Goal: Information Seeking & Learning: Learn about a topic

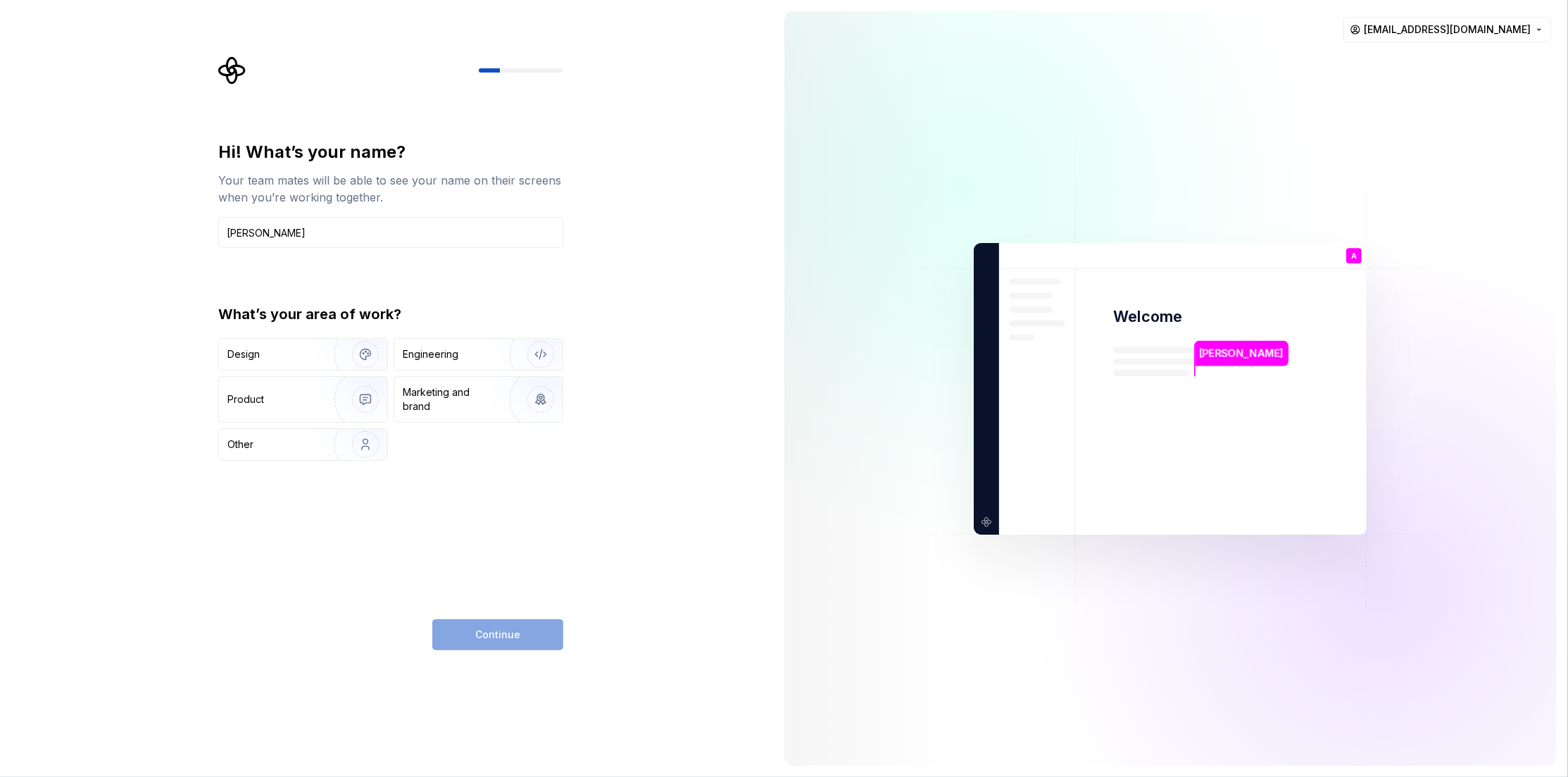
type input "[PERSON_NAME]"
click at [500, 634] on div "Continue" at bounding box center [497, 634] width 131 height 31
click at [446, 356] on div "Engineering" at bounding box center [430, 354] width 55 height 14
click at [498, 632] on span "Continue" at bounding box center [497, 634] width 45 height 14
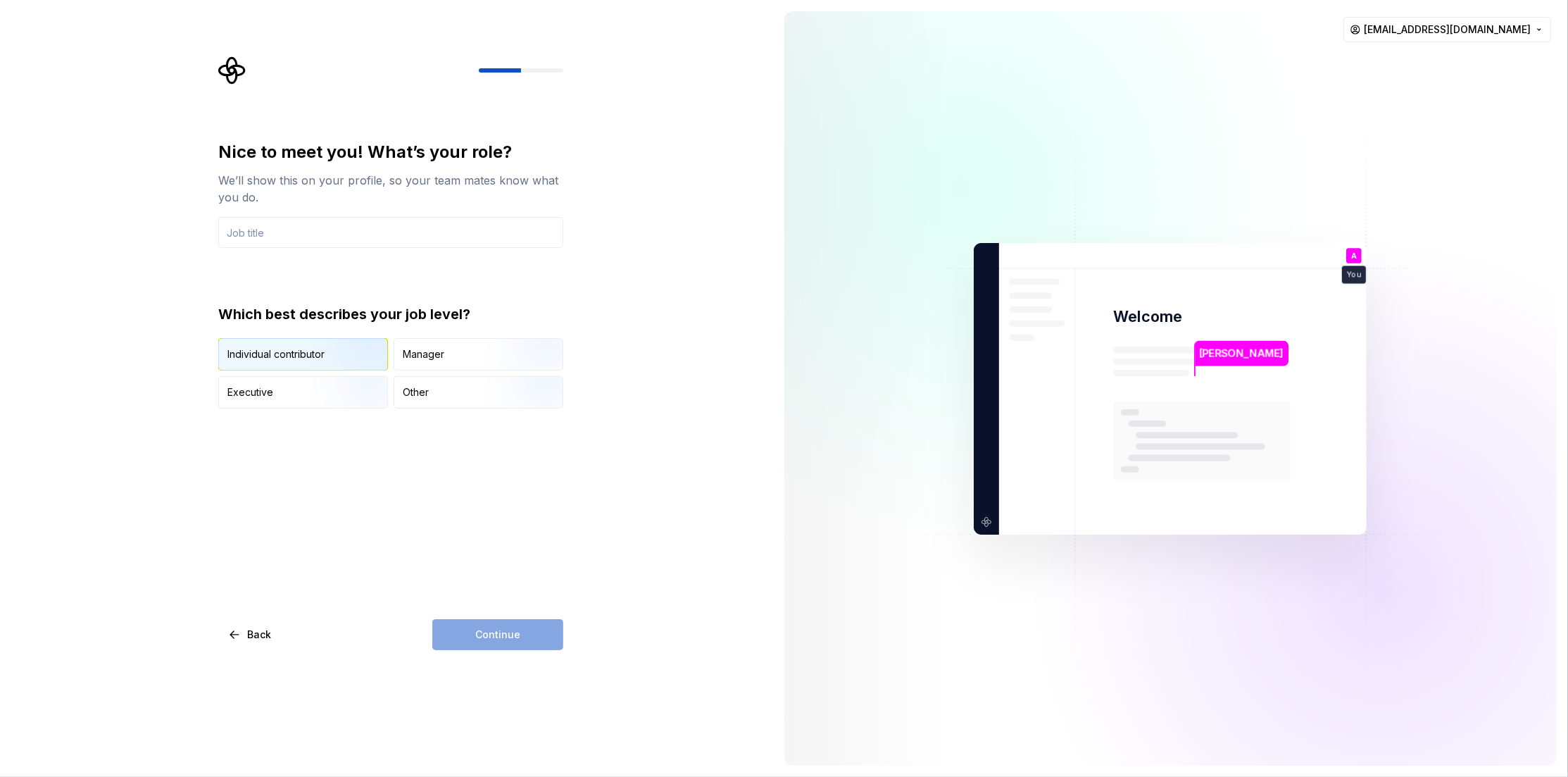
click at [290, 354] on div "Individual contributor" at bounding box center [276, 354] width 97 height 14
click at [499, 637] on div "Continue" at bounding box center [497, 634] width 131 height 31
click at [333, 231] on input "text" at bounding box center [390, 232] width 345 height 31
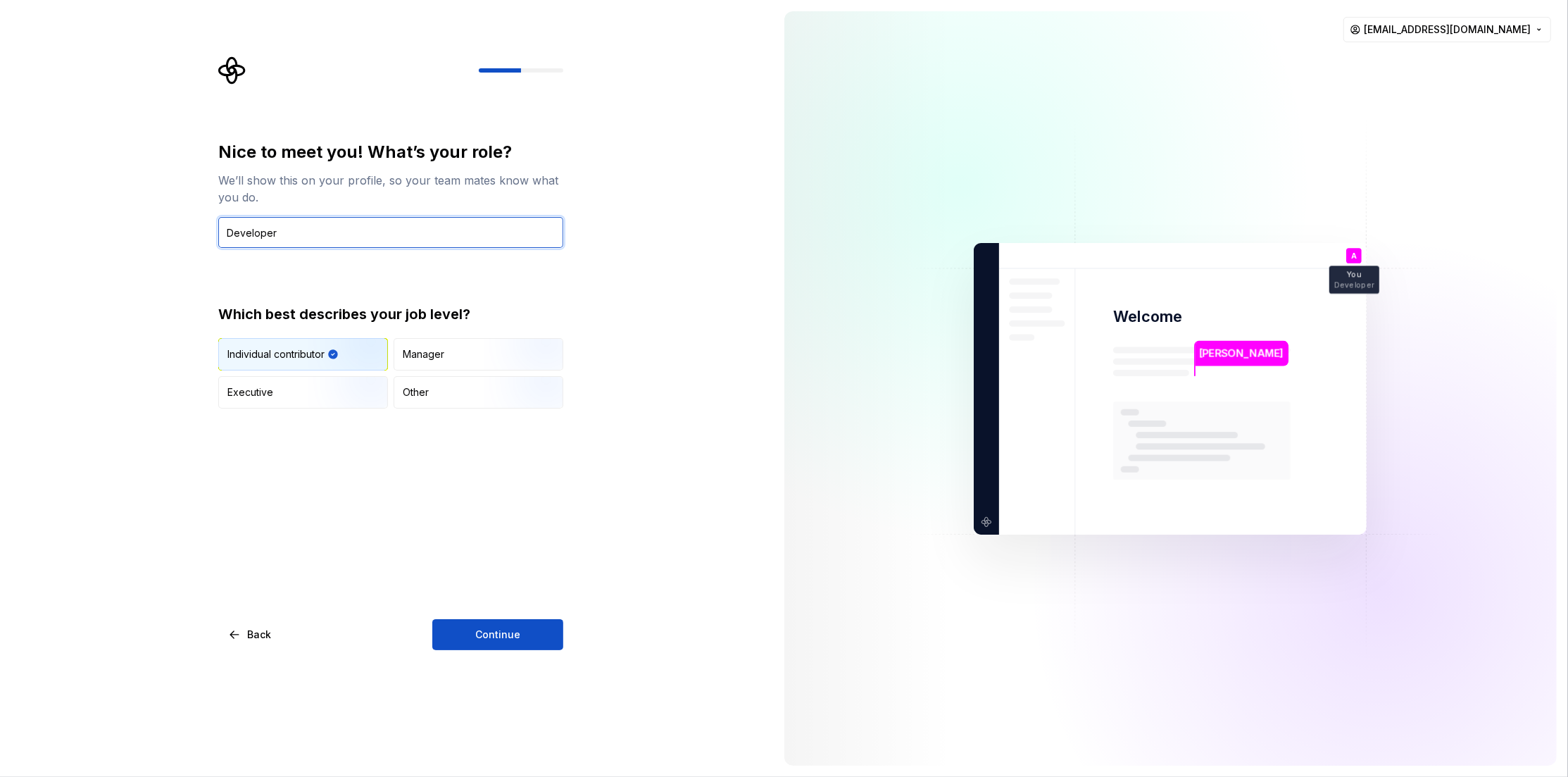
click at [224, 231] on input "Developer" at bounding box center [390, 232] width 345 height 31
type input "Software Developer"
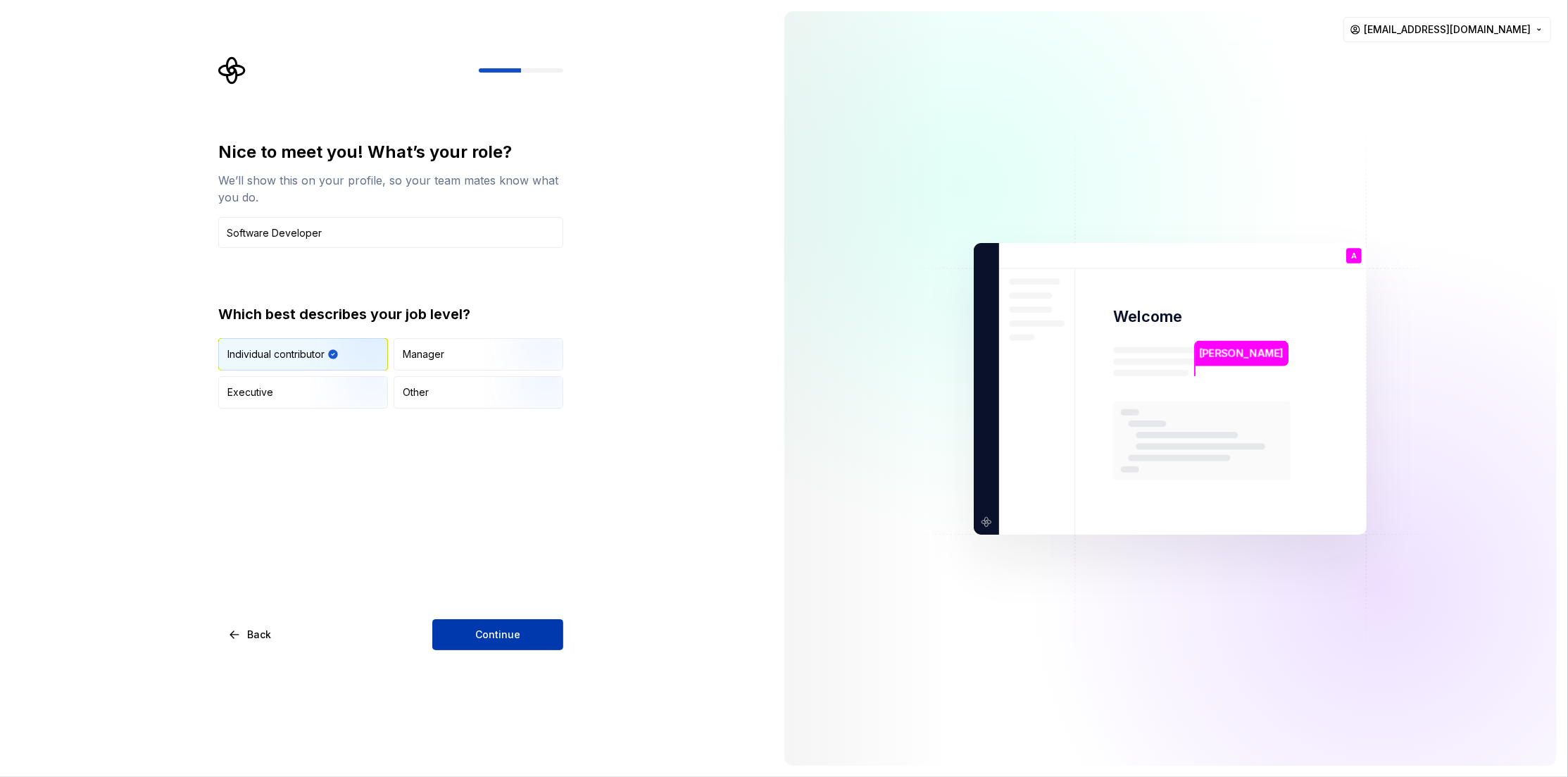
click at [502, 630] on span "Continue" at bounding box center [497, 634] width 45 height 14
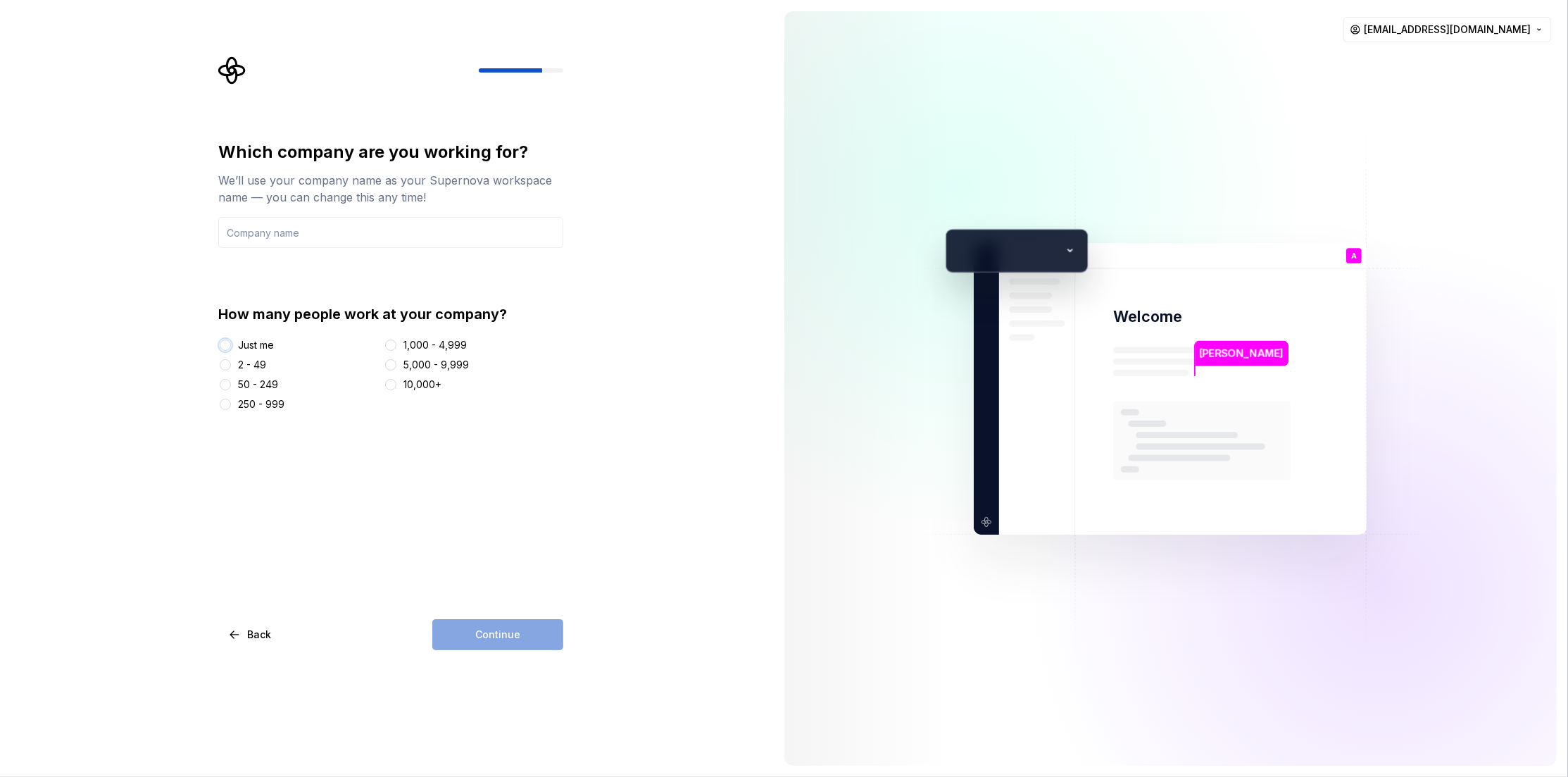
click at [227, 348] on button "Just me" at bounding box center [225, 345] width 11 height 11
click at [333, 231] on input "text" at bounding box center [390, 232] width 345 height 31
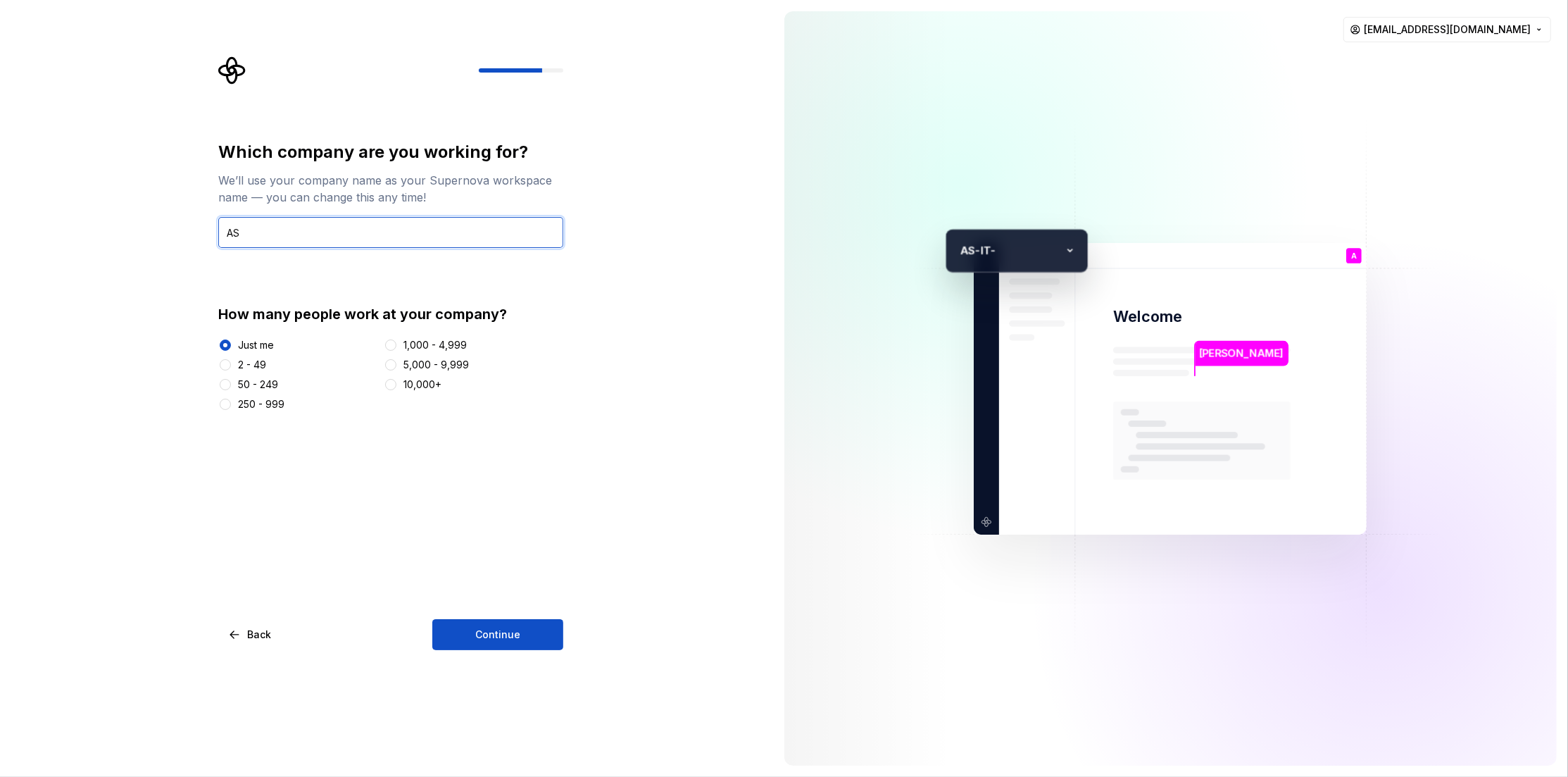
type input "A"
type input "[DOMAIN_NAME]"
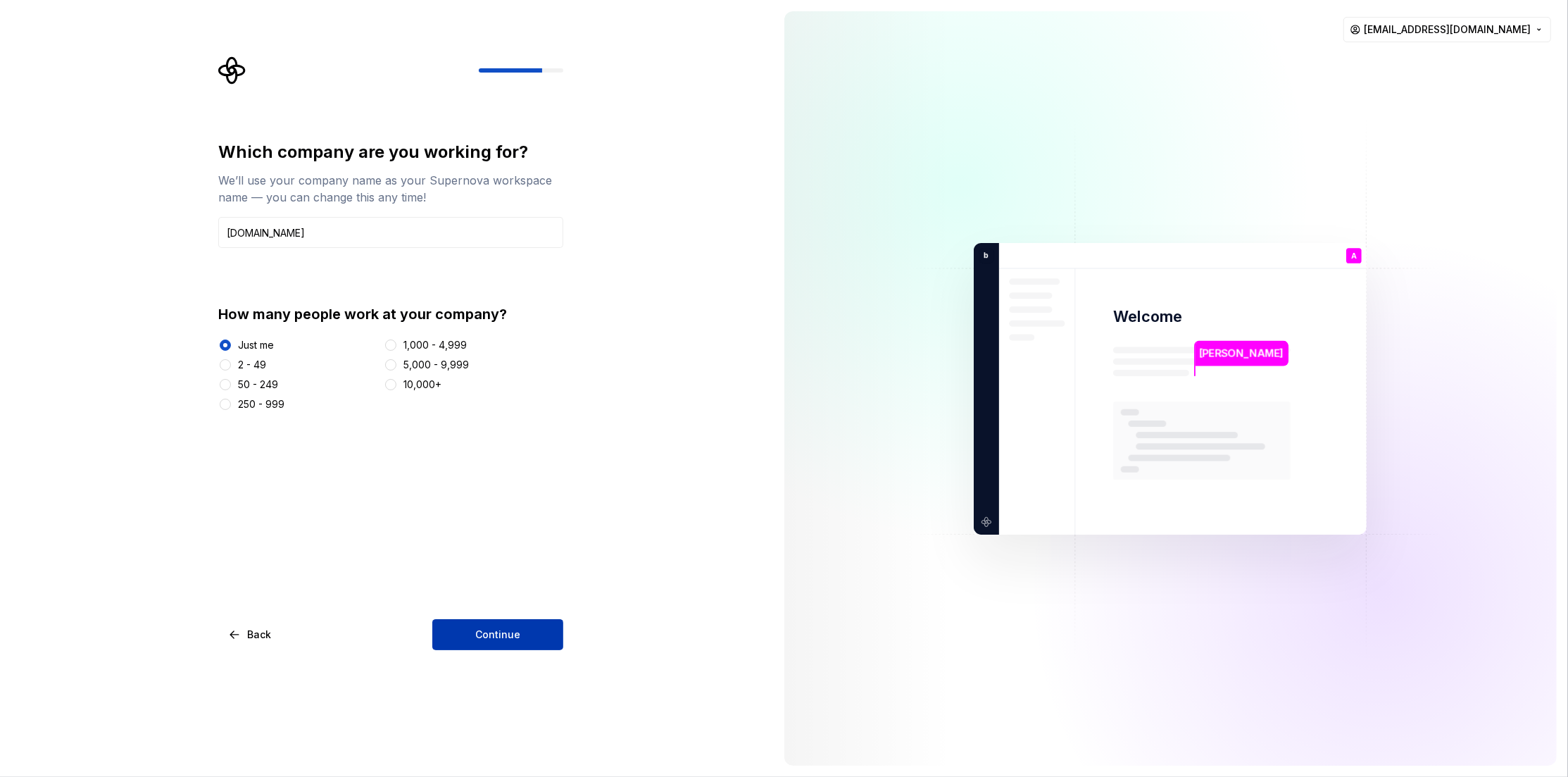
click at [500, 636] on span "Continue" at bounding box center [497, 634] width 45 height 14
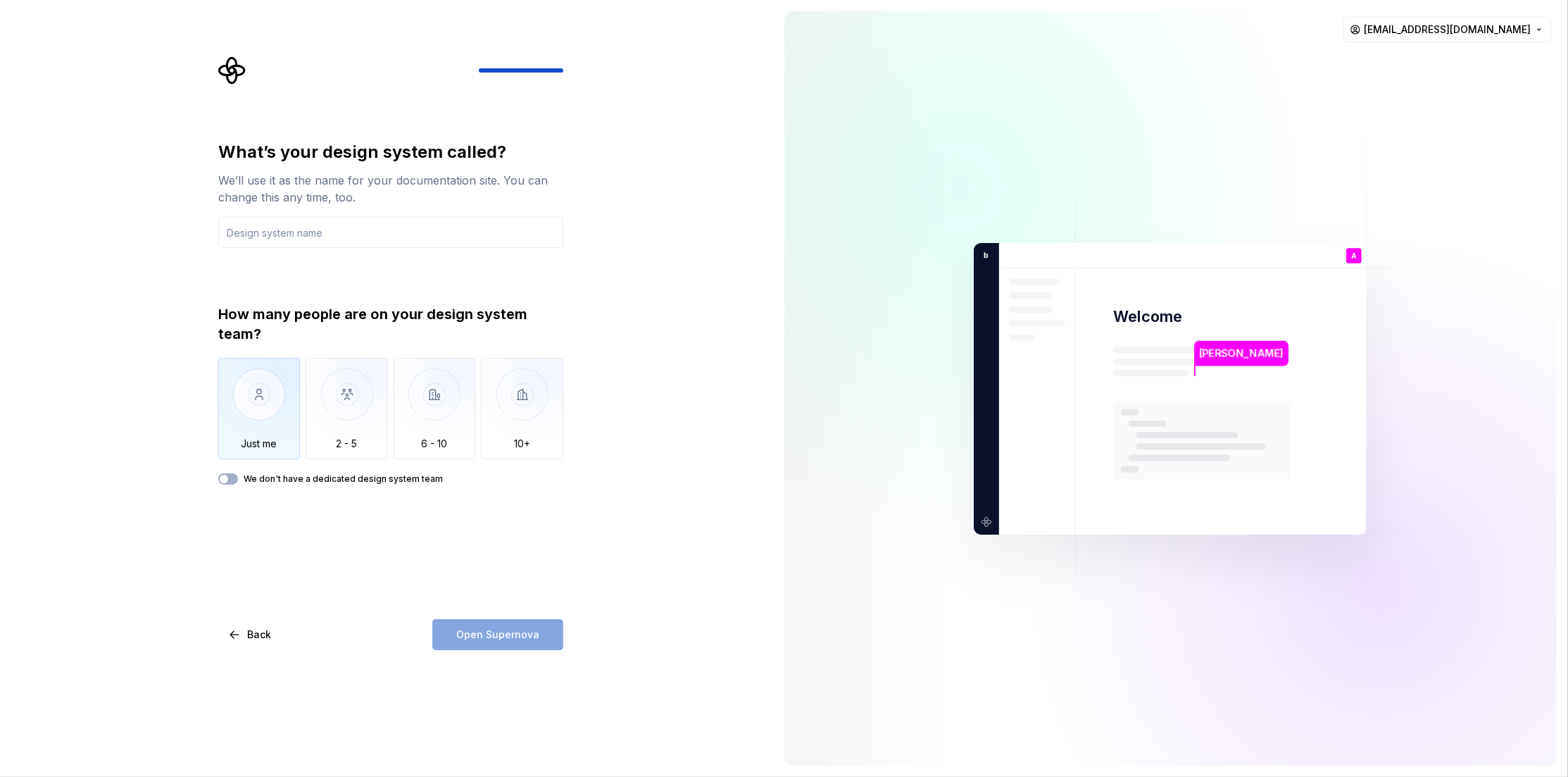
click at [258, 409] on img "button" at bounding box center [259, 405] width 83 height 95
click at [320, 230] on input "text" at bounding box center [390, 232] width 345 height 31
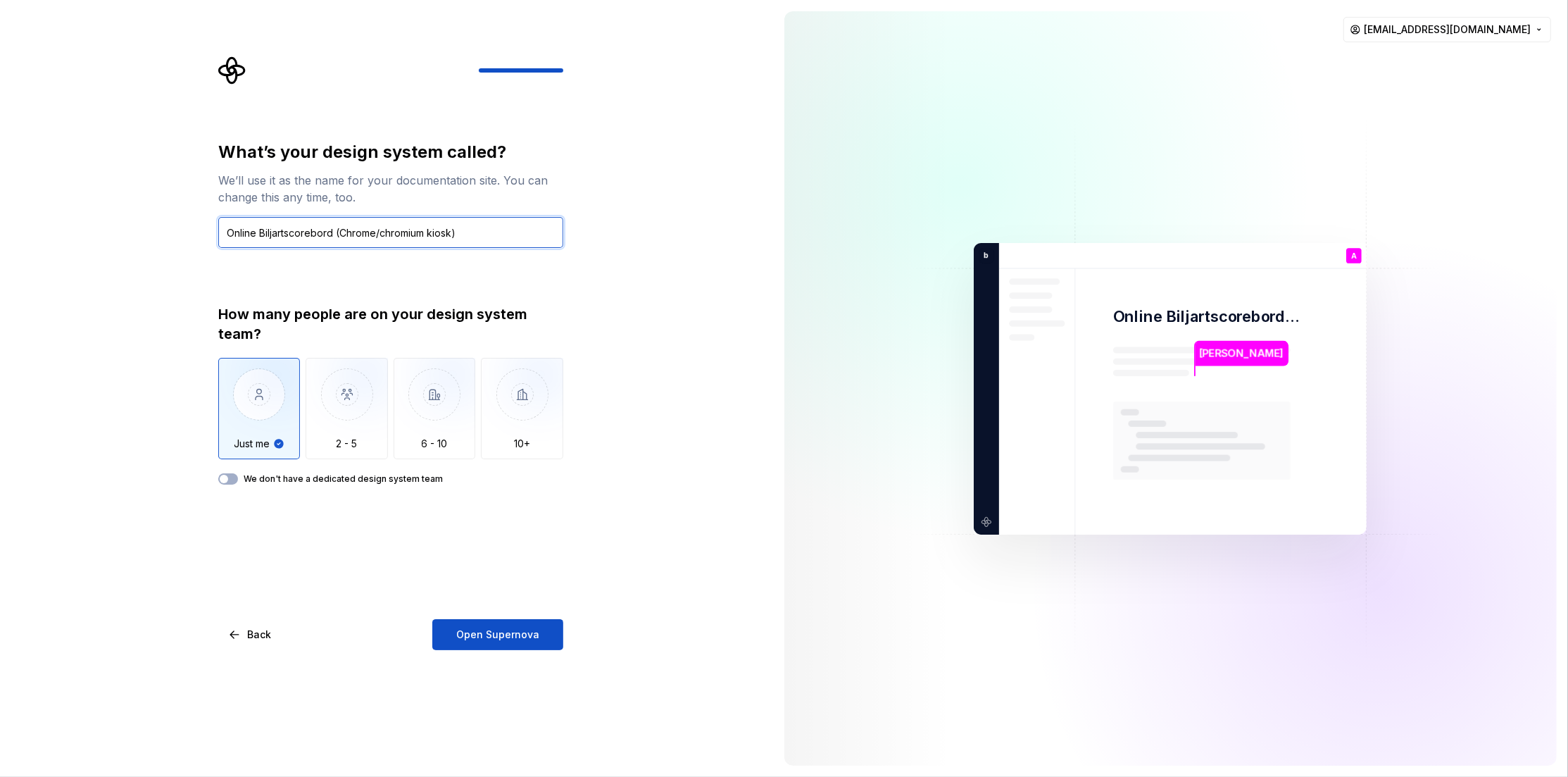
click at [385, 230] on input "Online Biljartscorebord (Chrome/chromium kiosk)" at bounding box center [390, 232] width 345 height 31
type input "Online Biljartscorebord (Chrome/Chromium kiosk)"
click at [497, 634] on span "Open Supernova" at bounding box center [498, 634] width 83 height 14
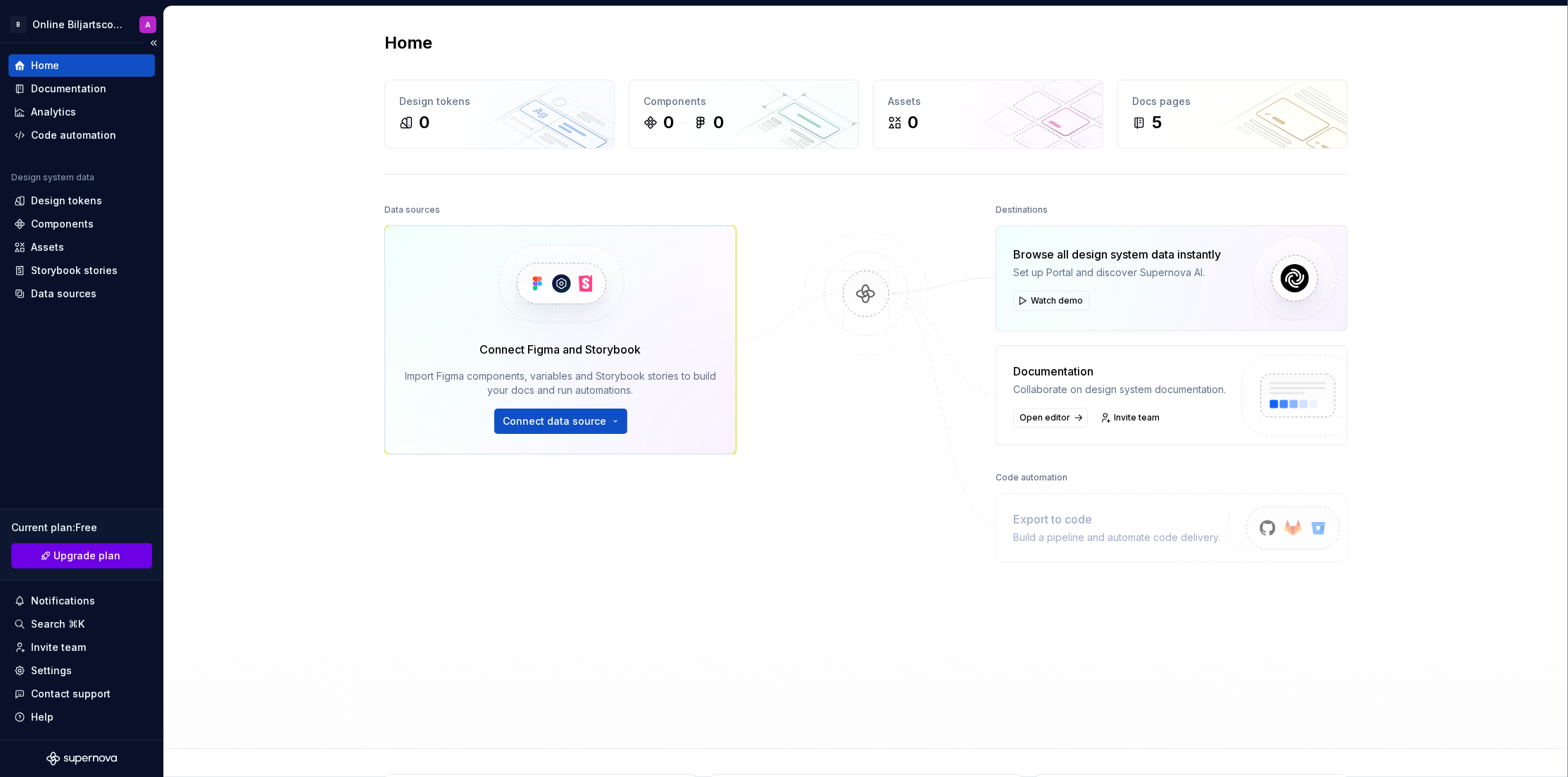
click at [89, 556] on span "Upgrade plan" at bounding box center [88, 556] width 67 height 14
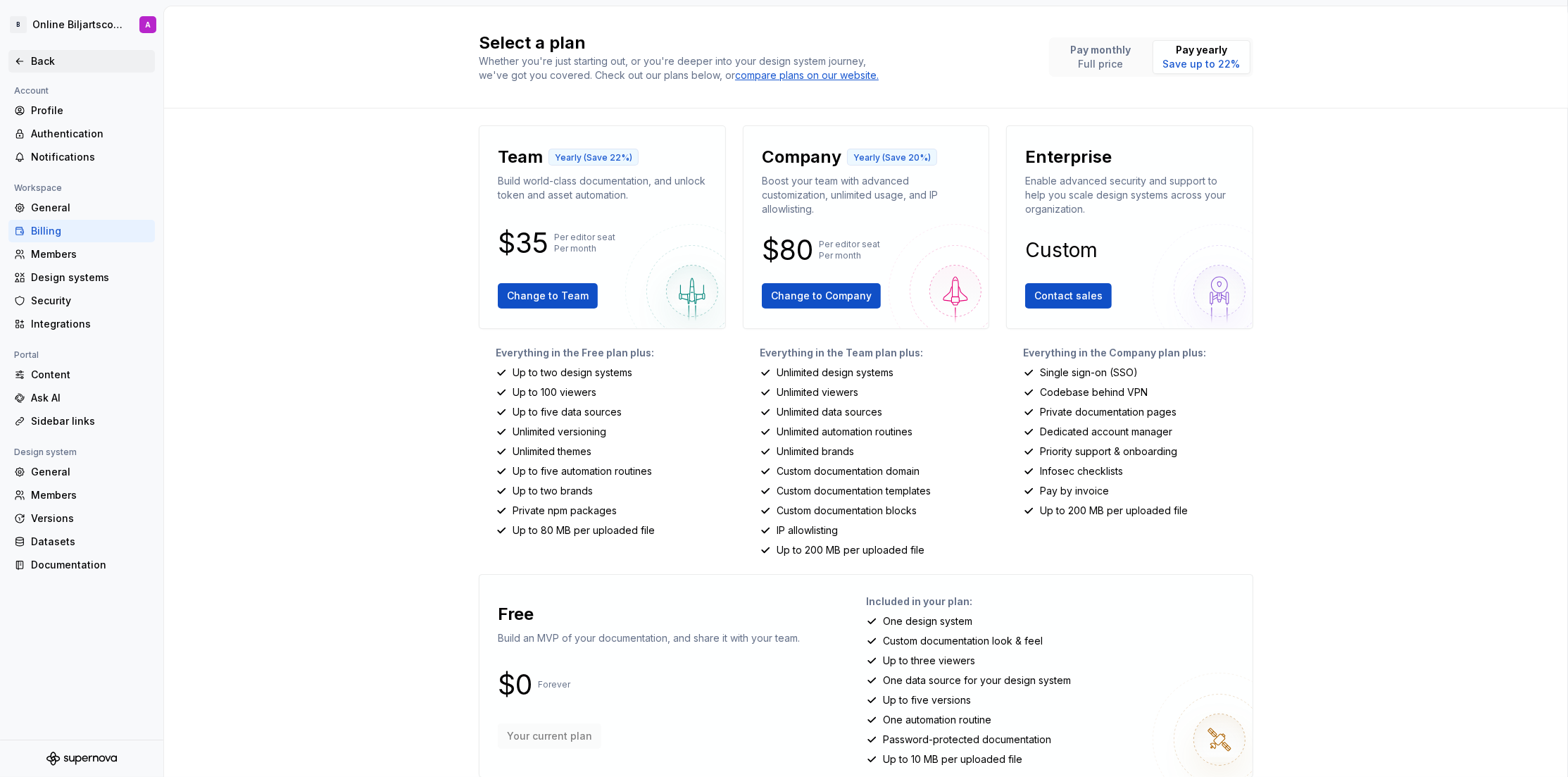
click at [42, 59] on div "Back" at bounding box center [90, 61] width 118 height 14
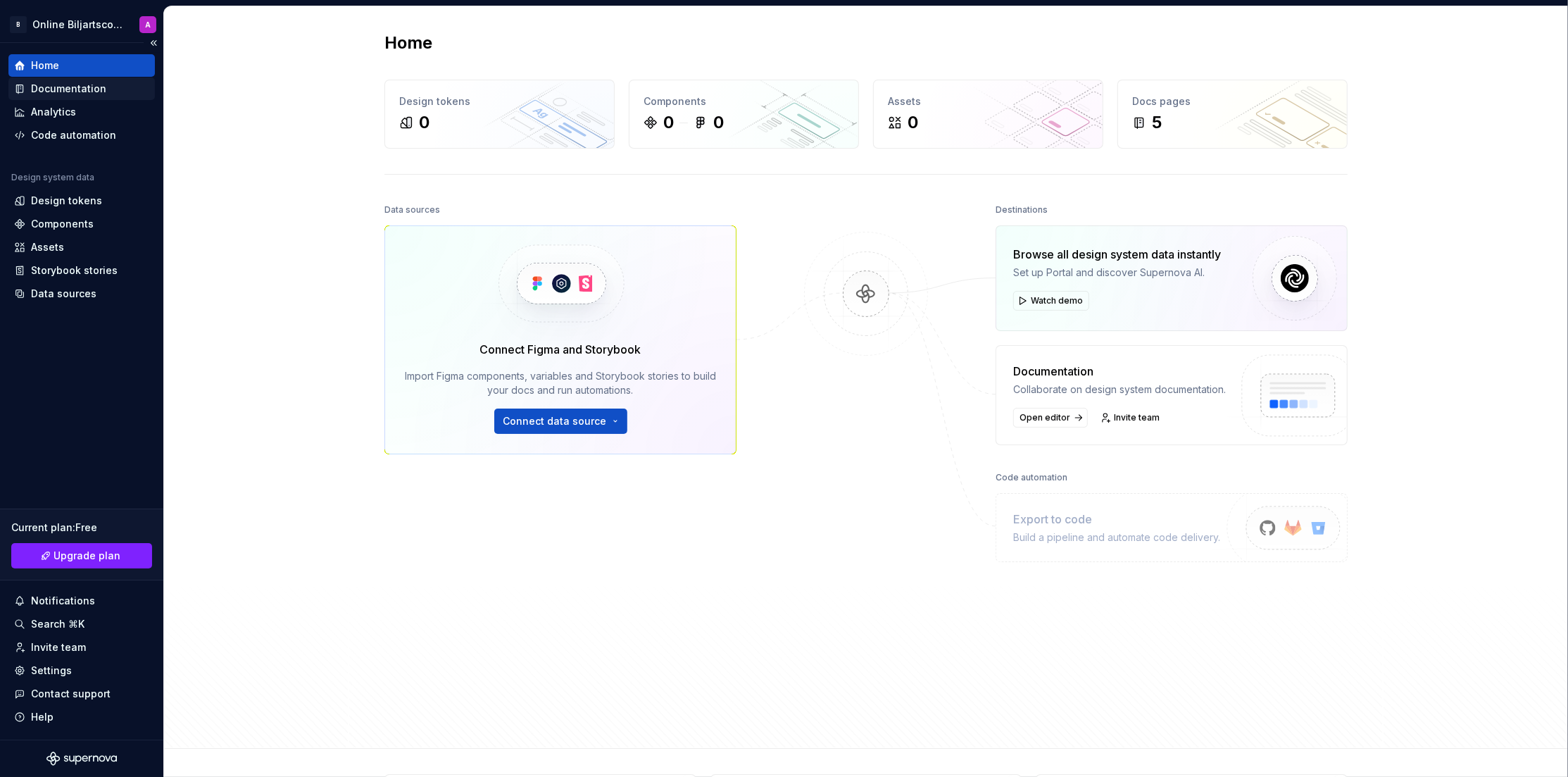
click at [64, 87] on div "Documentation" at bounding box center [68, 89] width 75 height 14
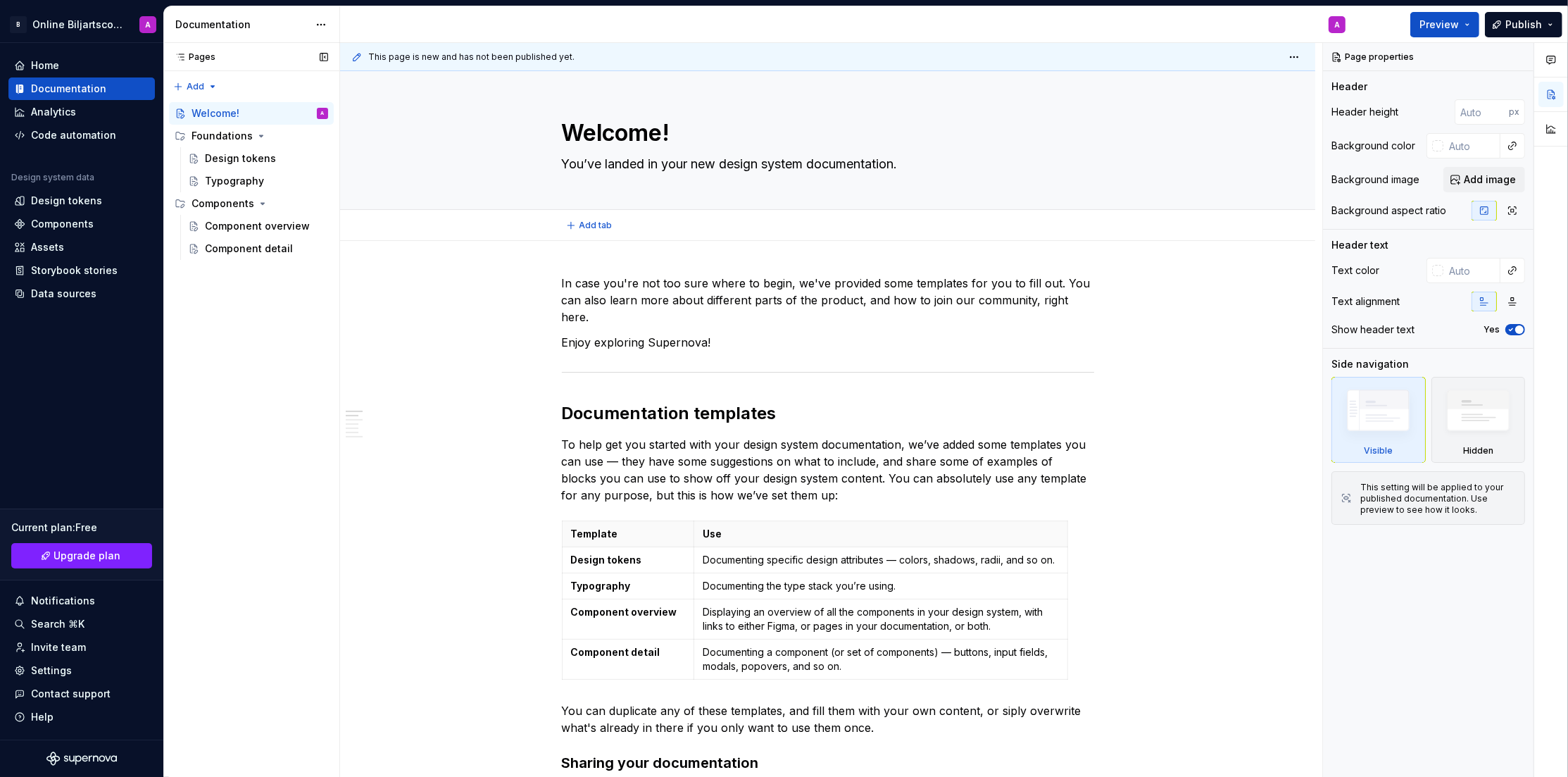
type textarea "*"
click at [46, 133] on div "Code automation" at bounding box center [74, 135] width 85 height 14
